Goal: Information Seeking & Learning: Compare options

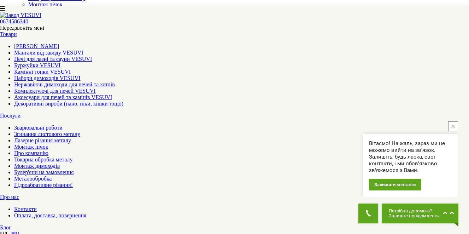
scroll to position [177, 0]
click at [452, 124] on button "close button" at bounding box center [453, 126] width 10 height 10
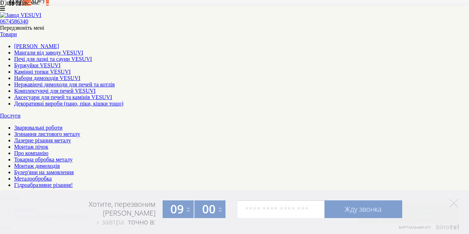
scroll to position [424, 0]
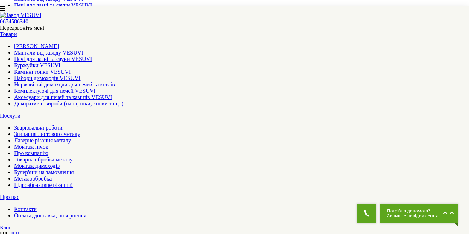
scroll to position [212, 0]
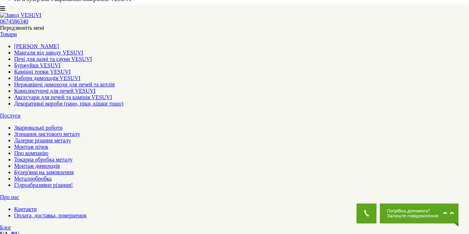
scroll to position [636, 0]
